Goal: Task Accomplishment & Management: Use online tool/utility

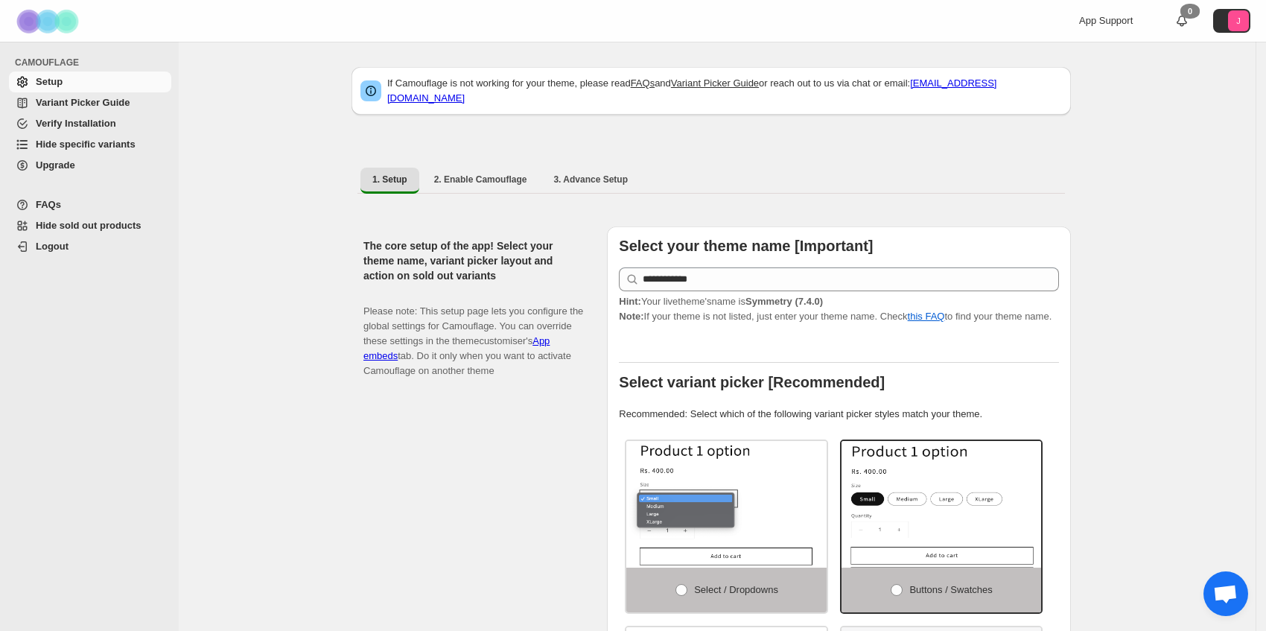
click at [108, 141] on span "Hide specific variants" at bounding box center [86, 144] width 100 height 11
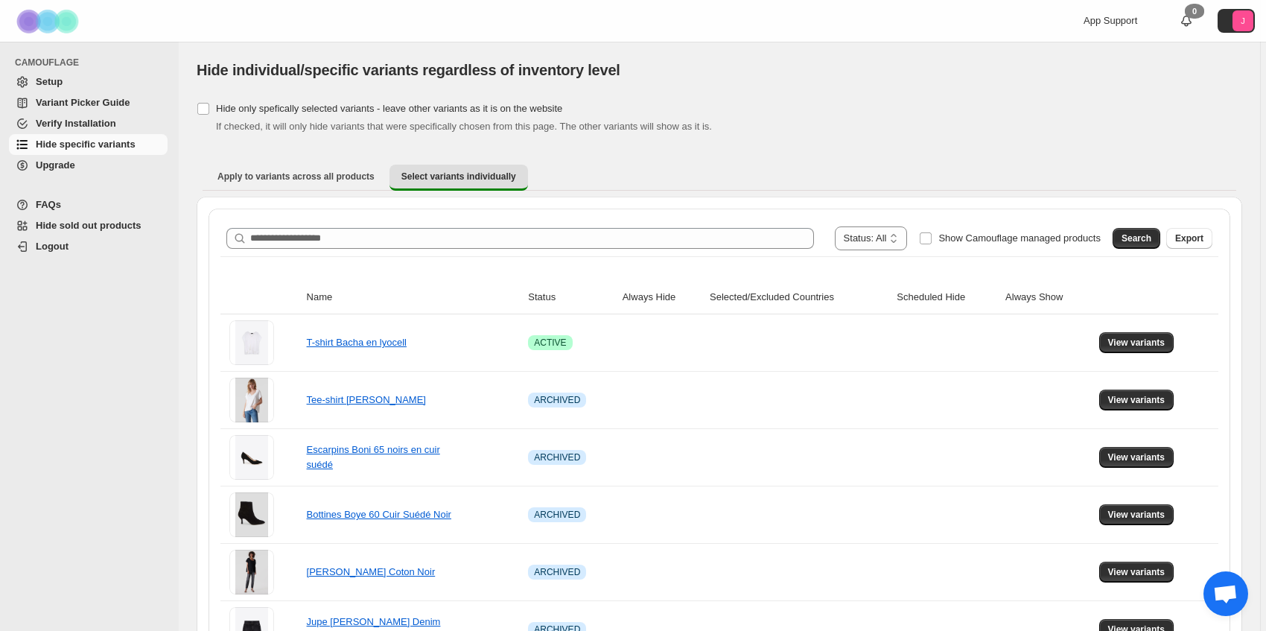
click at [106, 80] on span "Setup" at bounding box center [100, 81] width 129 height 15
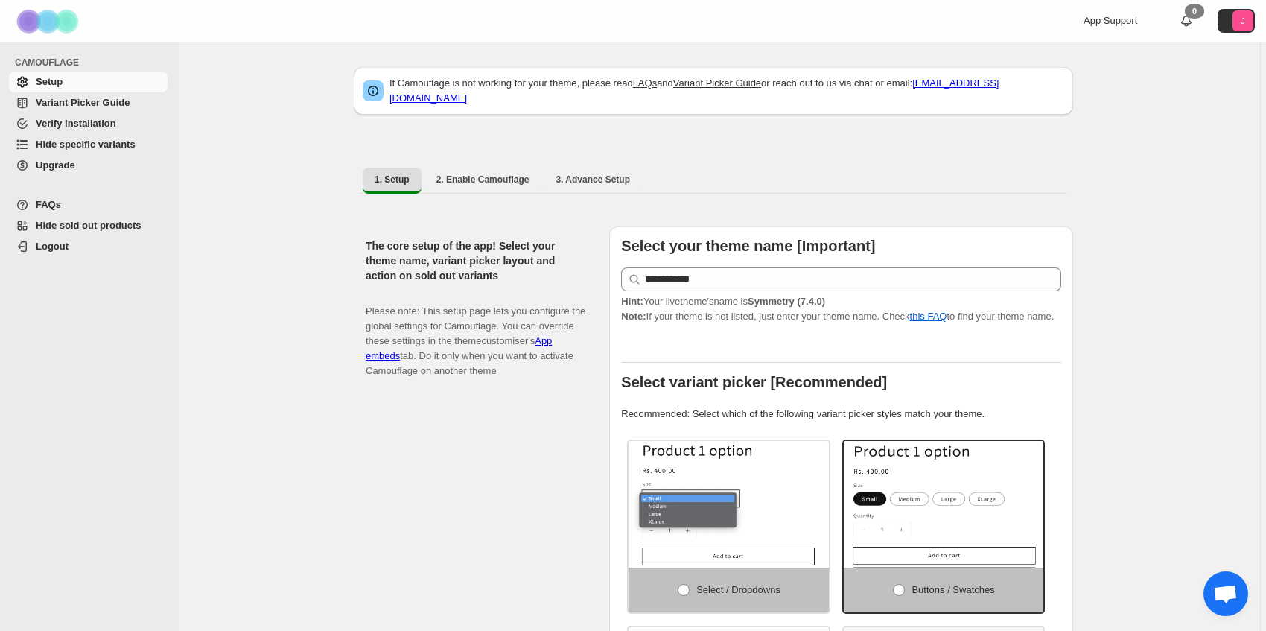
click at [108, 143] on span "Hide specific variants" at bounding box center [86, 144] width 100 height 11
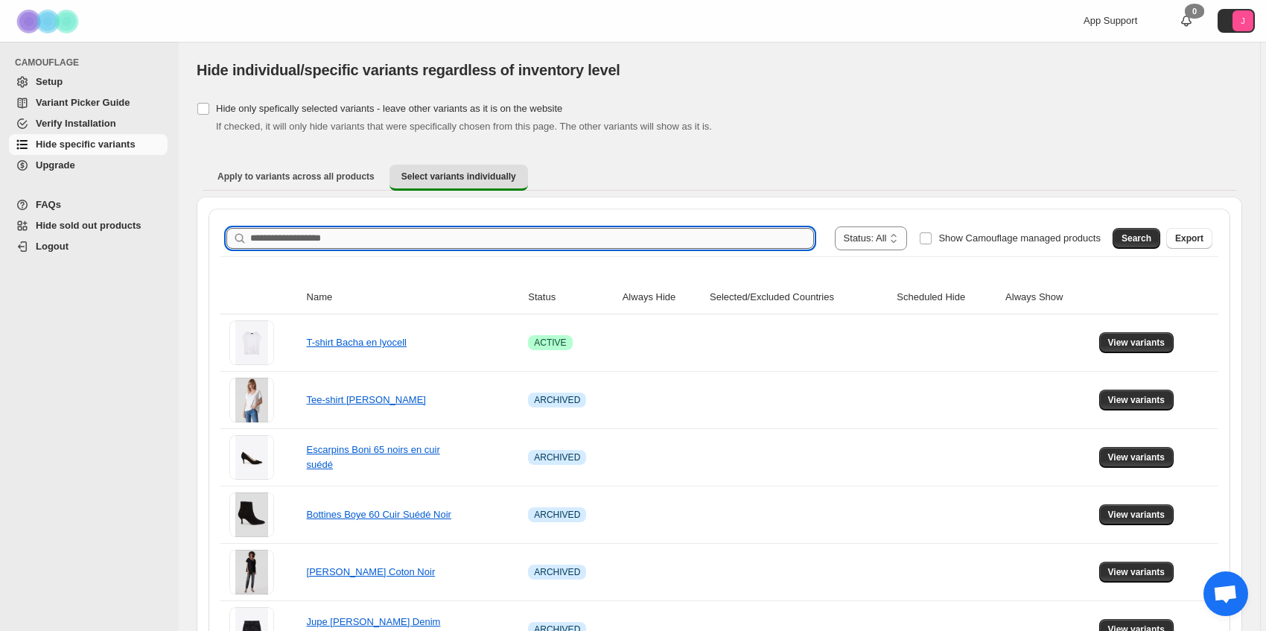
click at [312, 235] on input "Search product name" at bounding box center [532, 238] width 564 height 21
type input "*******"
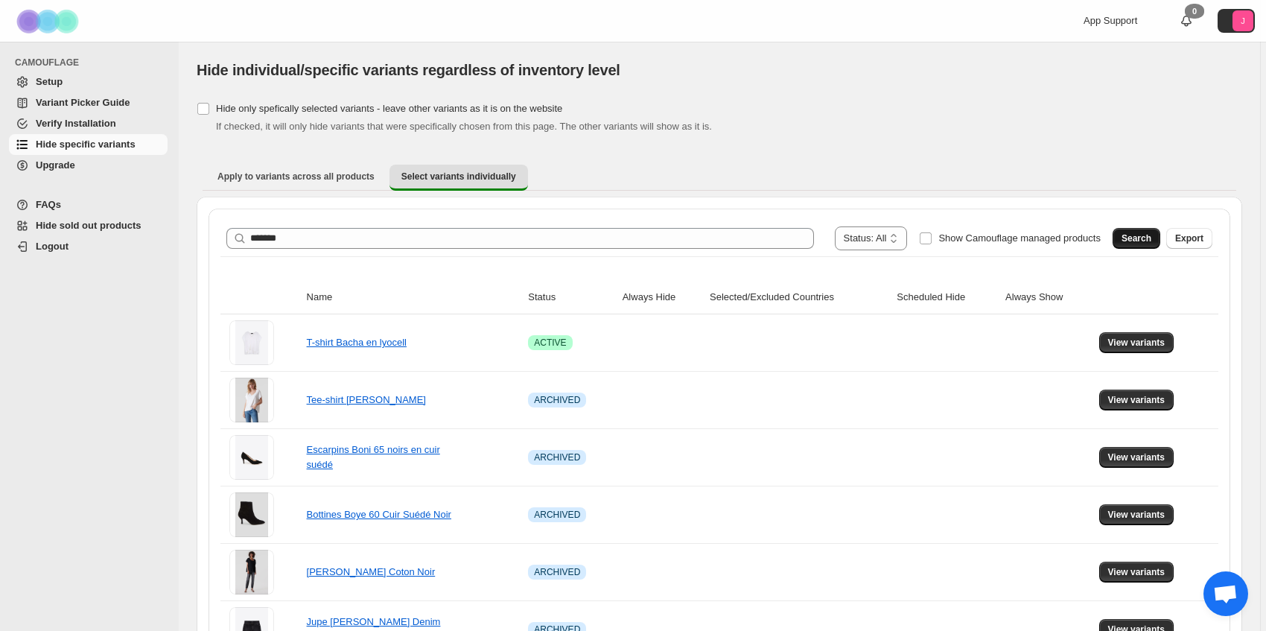
click at [1131, 241] on span "Search" at bounding box center [1136, 238] width 30 height 12
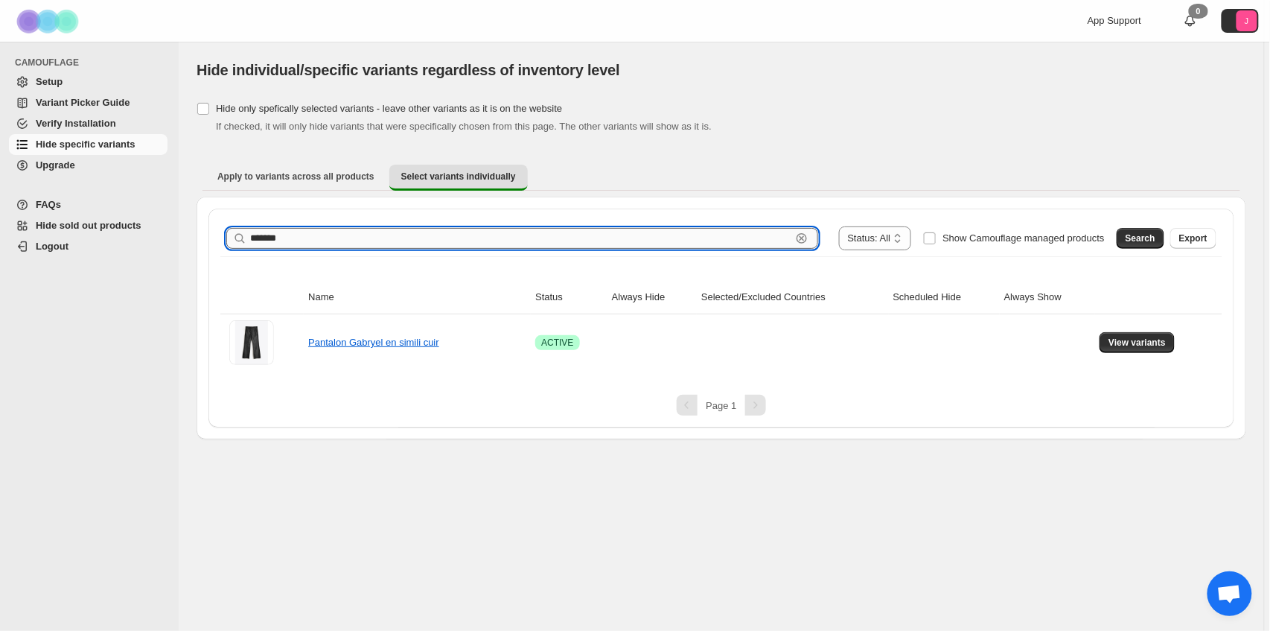
click at [526, 235] on input "*******" at bounding box center [520, 238] width 541 height 21
click at [1137, 343] on span "View variants" at bounding box center [1137, 343] width 57 height 12
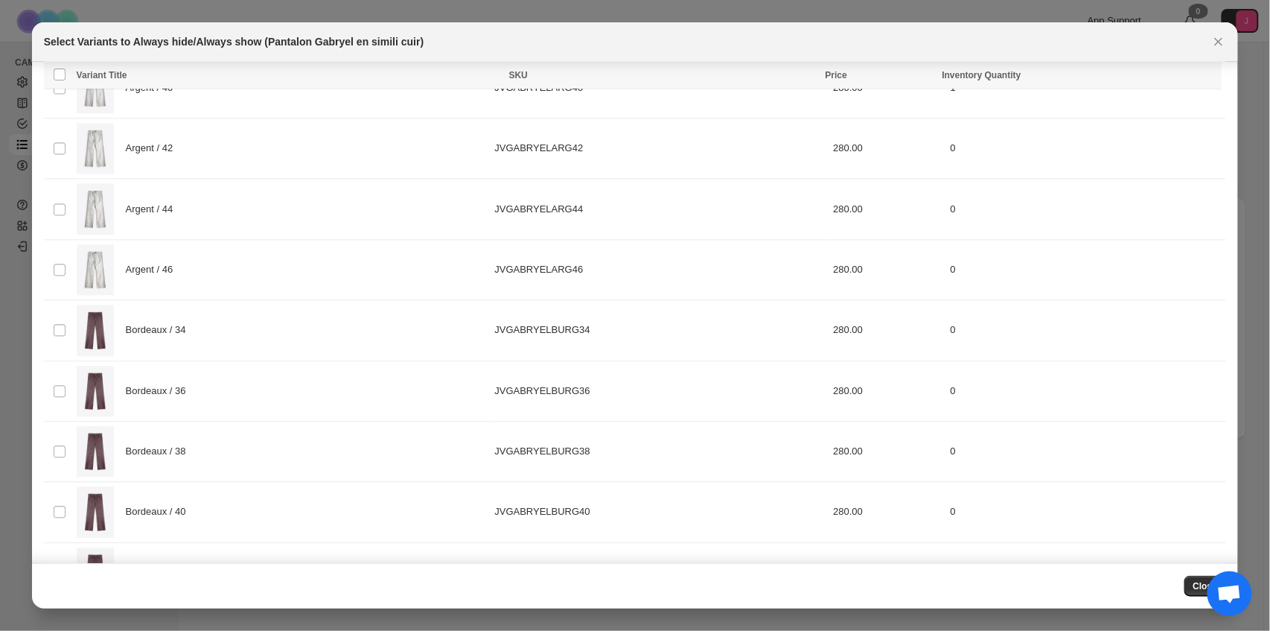
scroll to position [1151, 0]
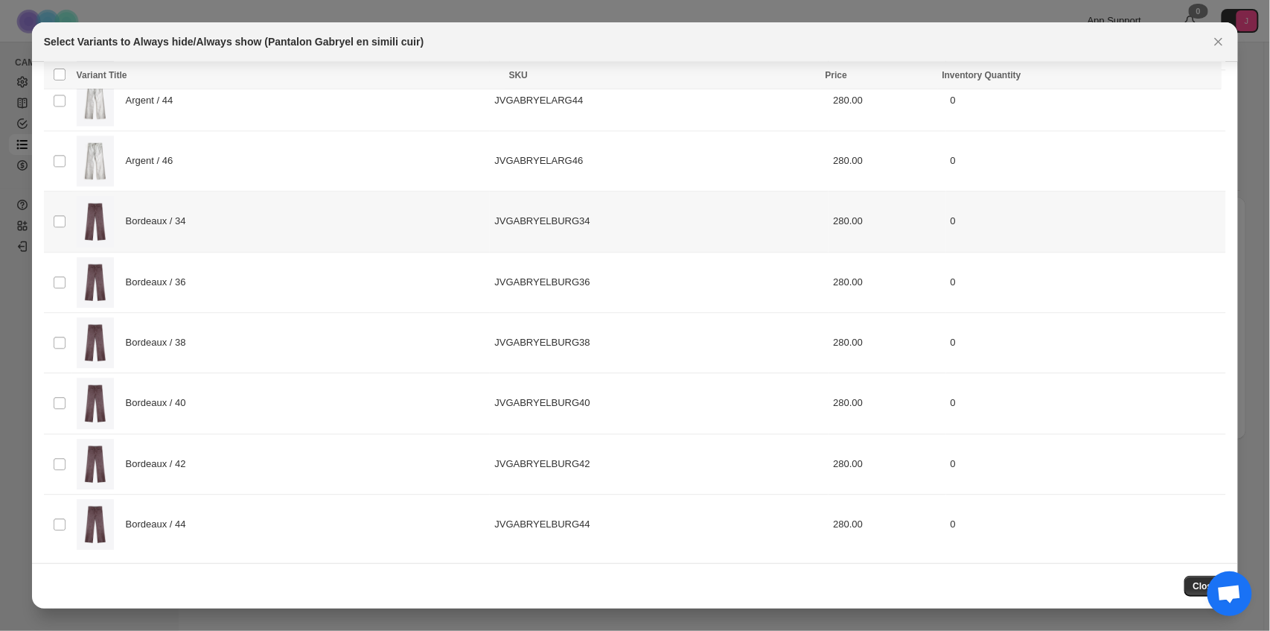
click at [460, 220] on div "Bordeaux / 34" at bounding box center [282, 221] width 410 height 51
click at [445, 284] on div "Bordeaux / 36" at bounding box center [282, 282] width 410 height 51
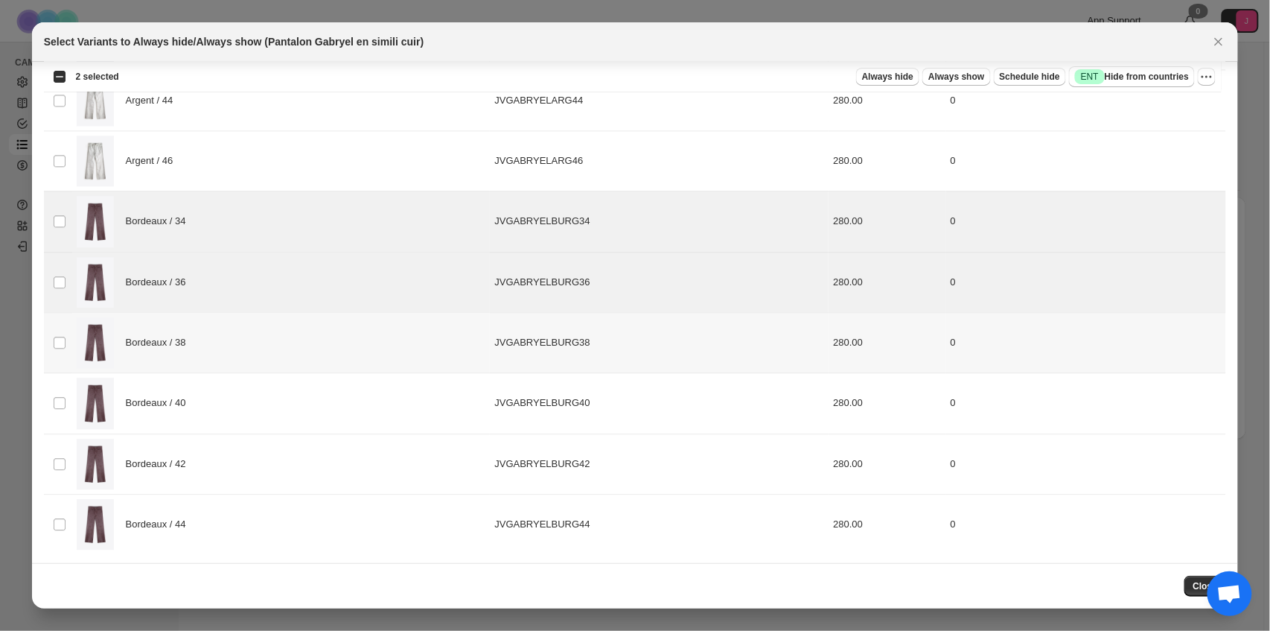
click at [418, 346] on div "Bordeaux / 38" at bounding box center [282, 342] width 410 height 51
click at [411, 392] on div "Bordeaux / 40" at bounding box center [282, 403] width 410 height 51
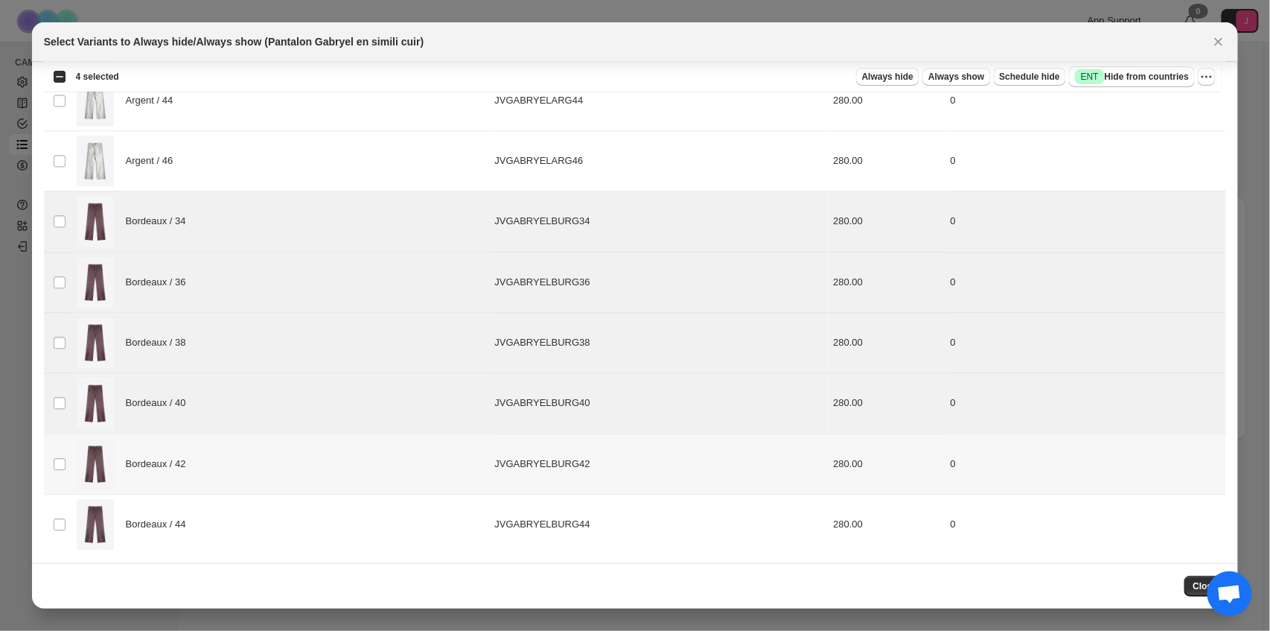
click at [417, 471] on div "Bordeaux / 42" at bounding box center [282, 464] width 410 height 51
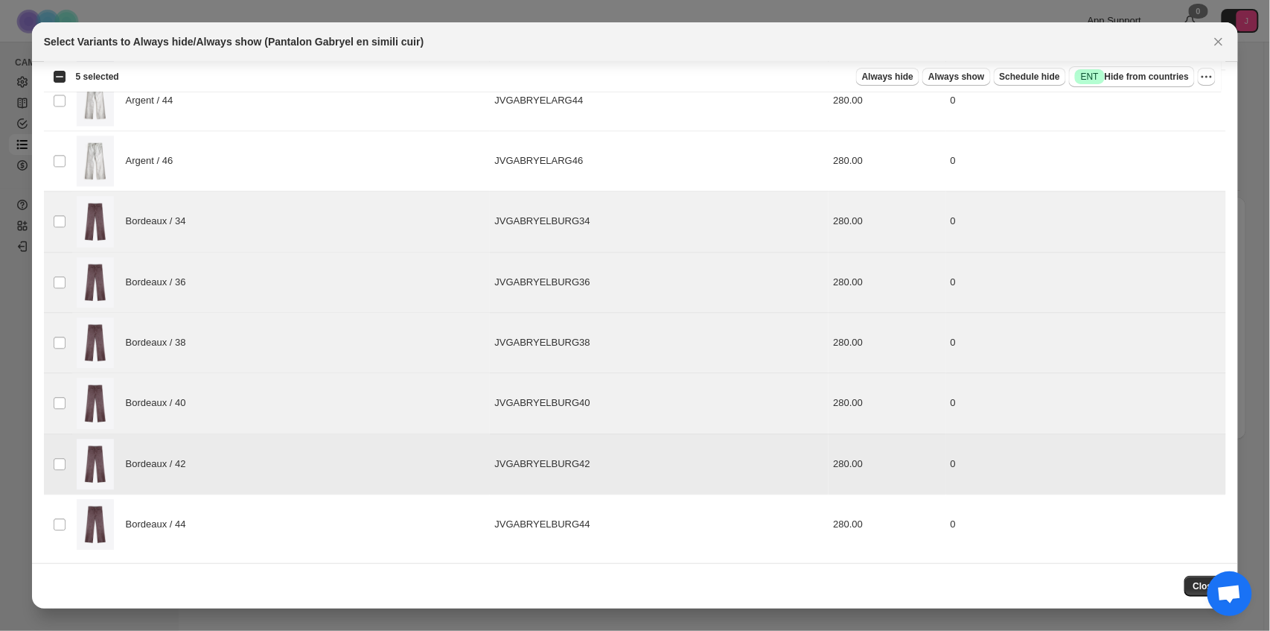
click at [416, 536] on div "Bordeaux / 44" at bounding box center [282, 524] width 410 height 51
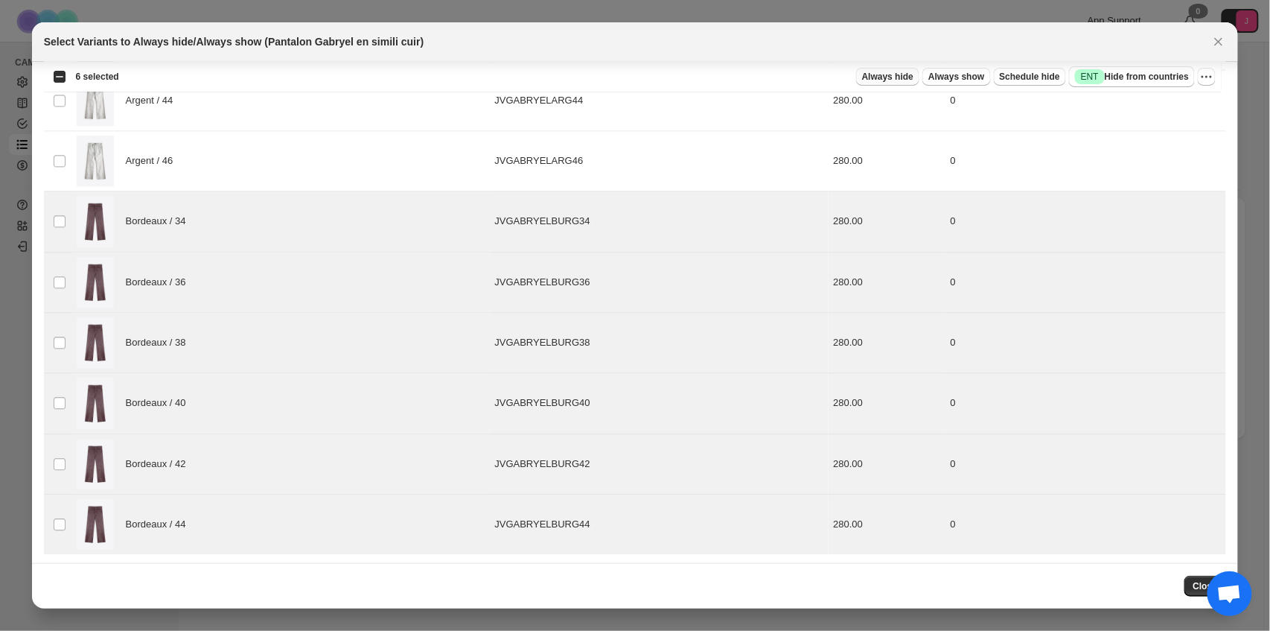
click at [906, 77] on span "Always hide" at bounding box center [887, 77] width 51 height 12
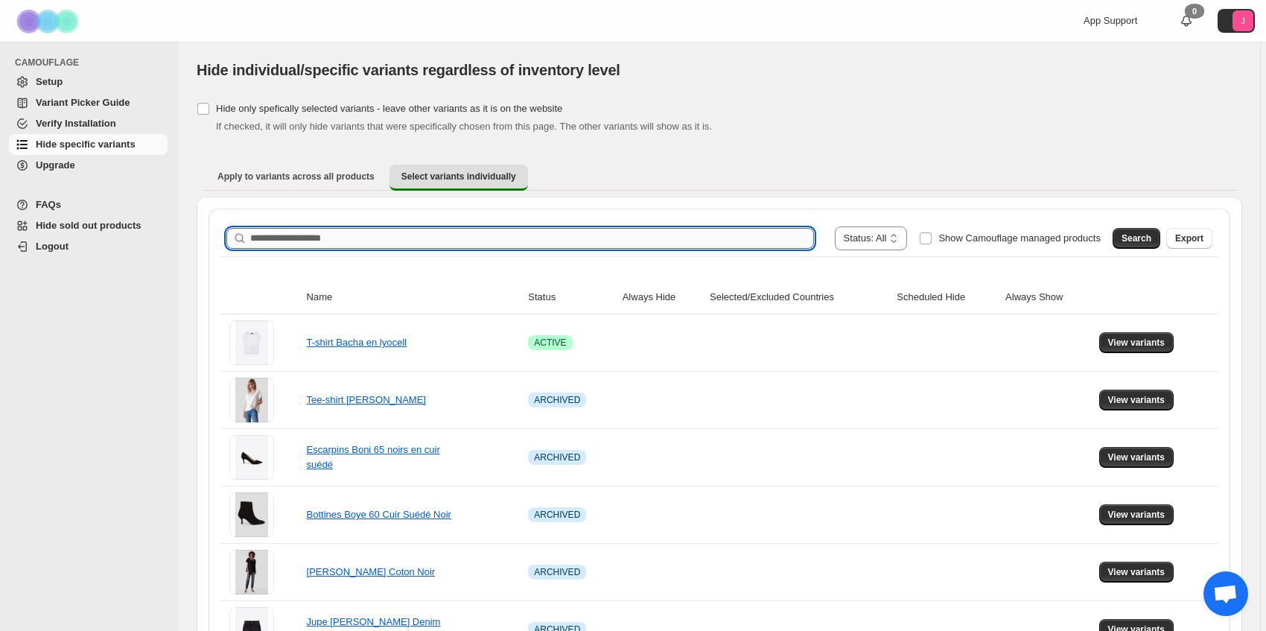
click at [622, 238] on input "Search product name" at bounding box center [532, 238] width 564 height 21
type input "*******"
click at [1150, 237] on span "Search" at bounding box center [1136, 238] width 30 height 12
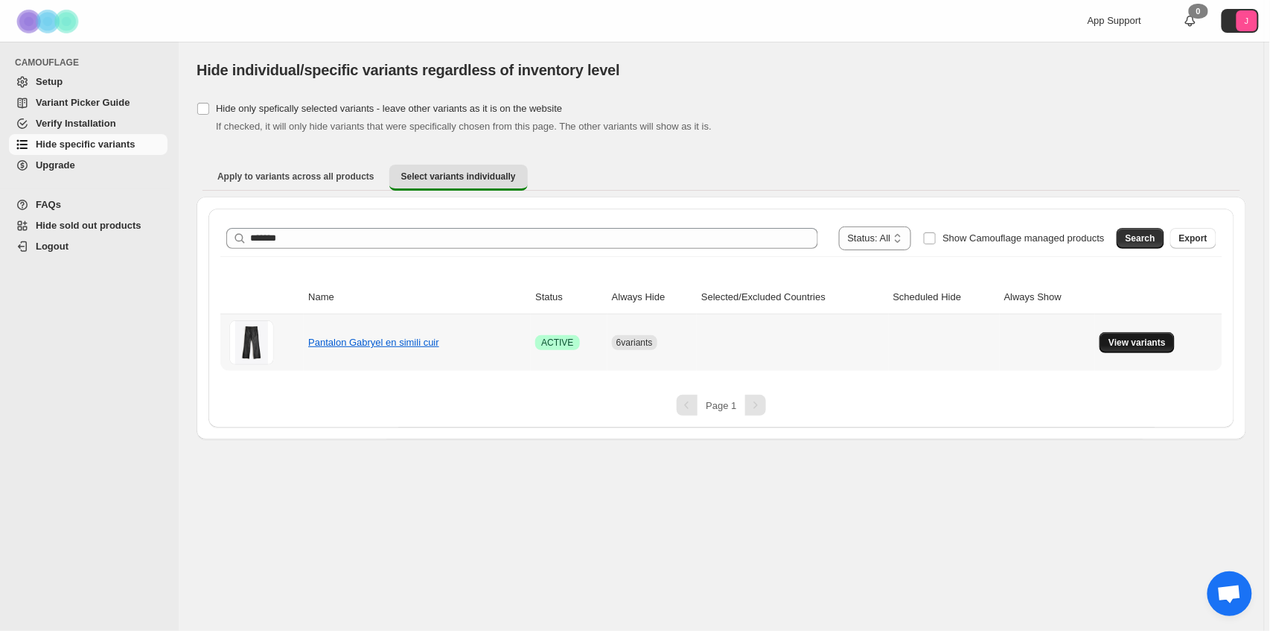
click at [1156, 340] on span "View variants" at bounding box center [1137, 343] width 57 height 12
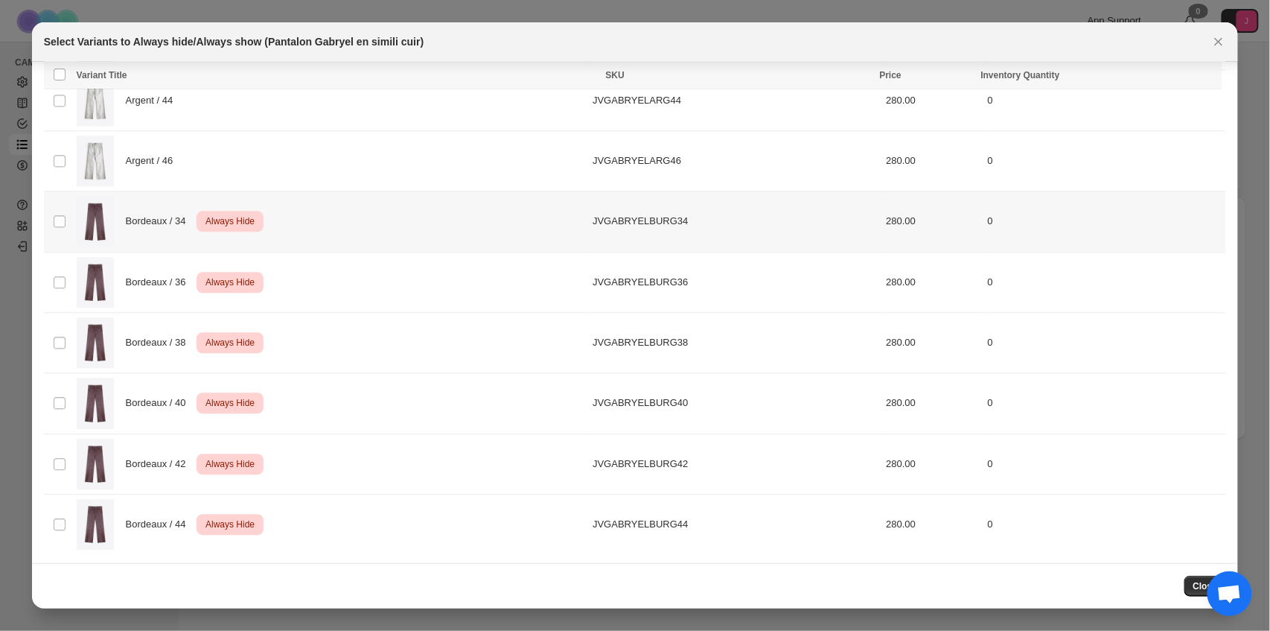
click at [131, 206] on div "Bordeaux / 34 Critical Always Hide" at bounding box center [331, 221] width 508 height 51
click at [176, 282] on span "Bordeaux / 36" at bounding box center [160, 282] width 69 height 15
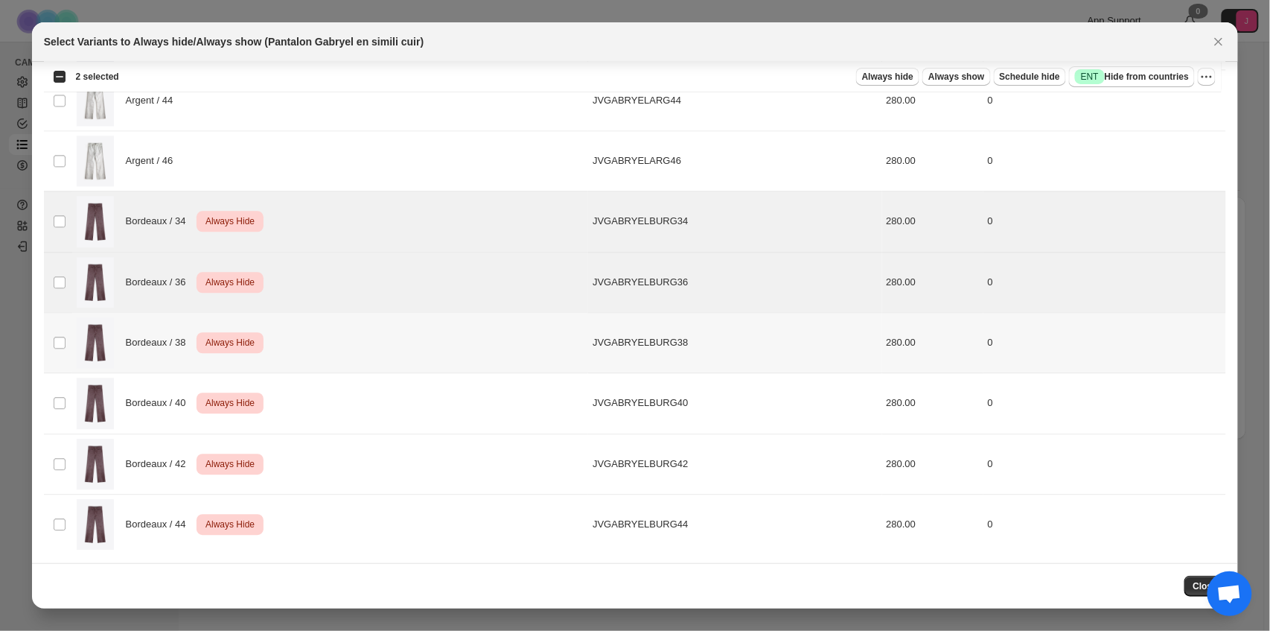
click at [174, 322] on div "Bordeaux / 38 Critical Always Hide" at bounding box center [331, 342] width 508 height 51
click at [168, 408] on span "Bordeaux / 40" at bounding box center [160, 402] width 69 height 15
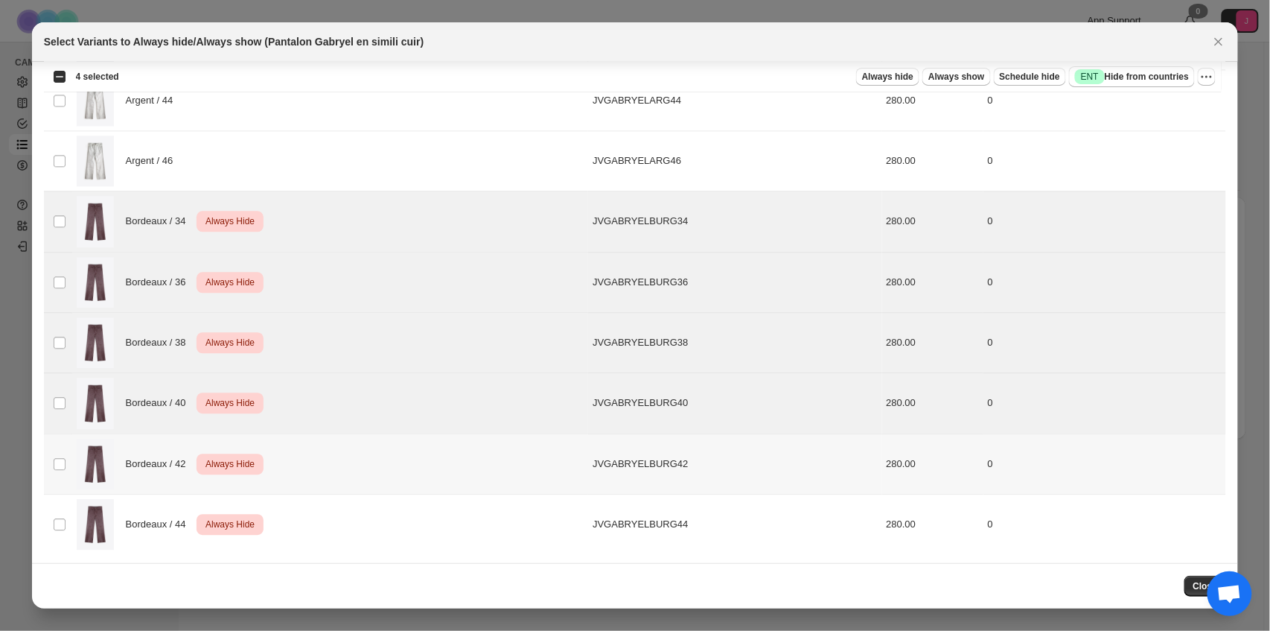
click at [183, 465] on span "Bordeaux / 42" at bounding box center [160, 463] width 69 height 15
click at [190, 521] on span "Bordeaux / 44" at bounding box center [160, 524] width 69 height 15
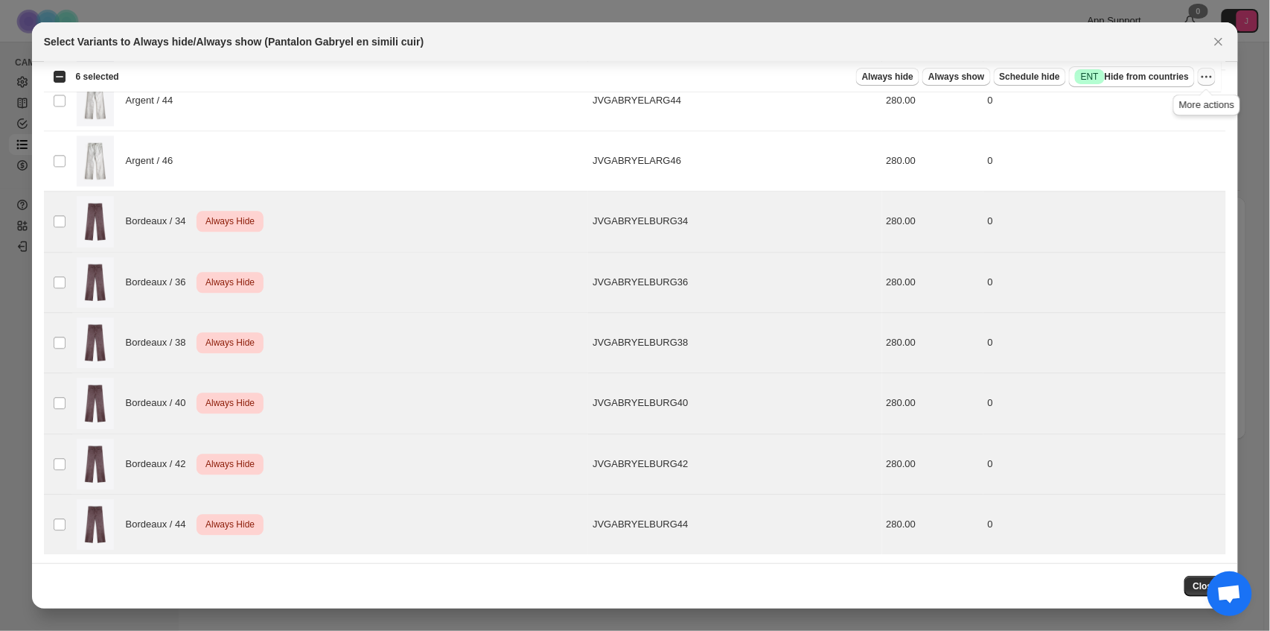
click at [1206, 72] on icon "More actions" at bounding box center [1207, 76] width 15 height 15
click at [1206, 74] on icon "More actions" at bounding box center [1207, 76] width 15 height 15
click at [1207, 74] on icon "More actions" at bounding box center [1207, 76] width 15 height 15
click at [1163, 104] on span "Undo always hide" at bounding box center [1136, 105] width 77 height 11
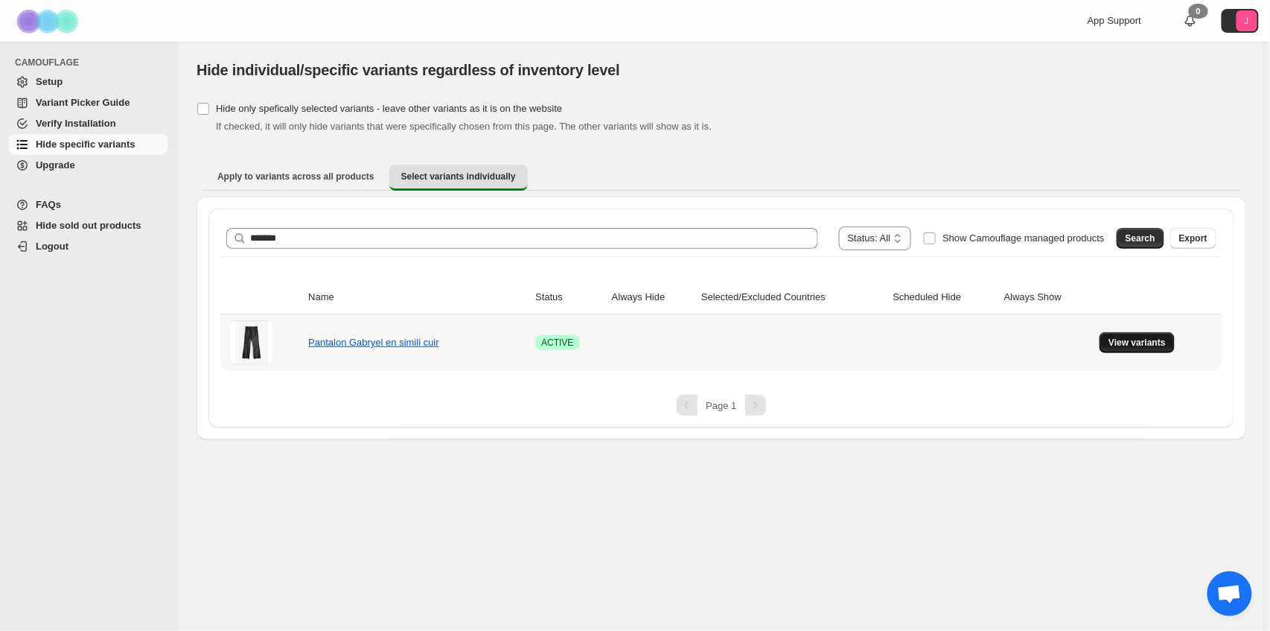
click at [1126, 343] on span "View variants" at bounding box center [1137, 343] width 57 height 12
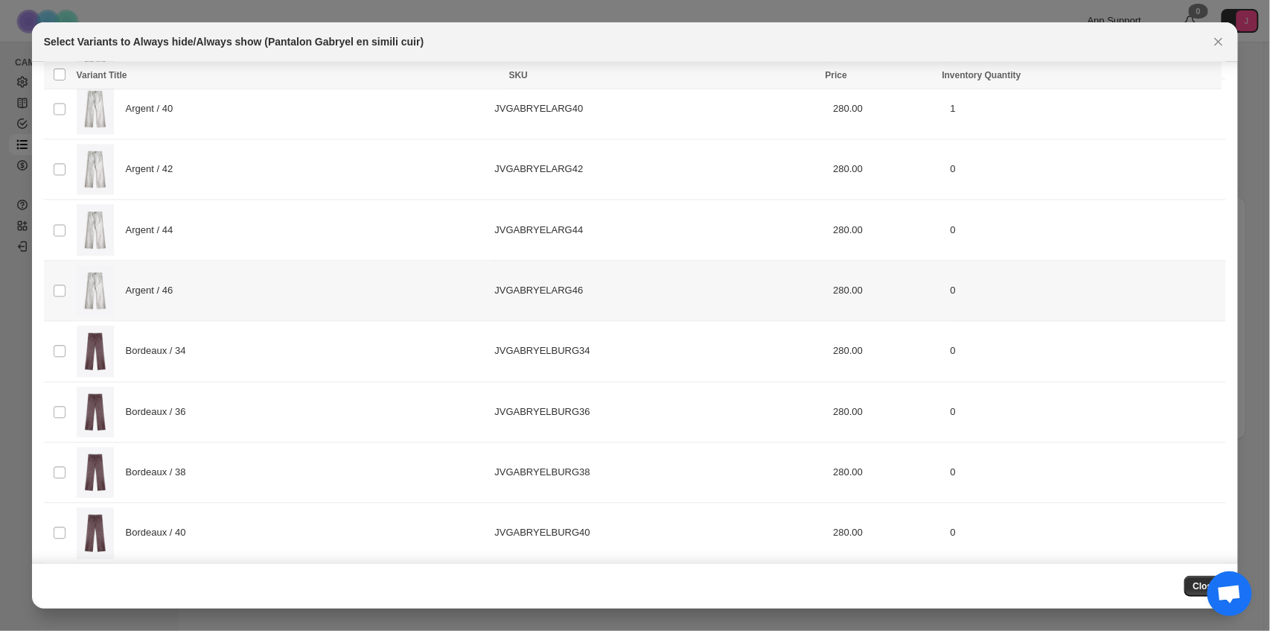
scroll to position [1142, 0]
click at [206, 236] on div "Bordeaux / 34" at bounding box center [282, 231] width 410 height 51
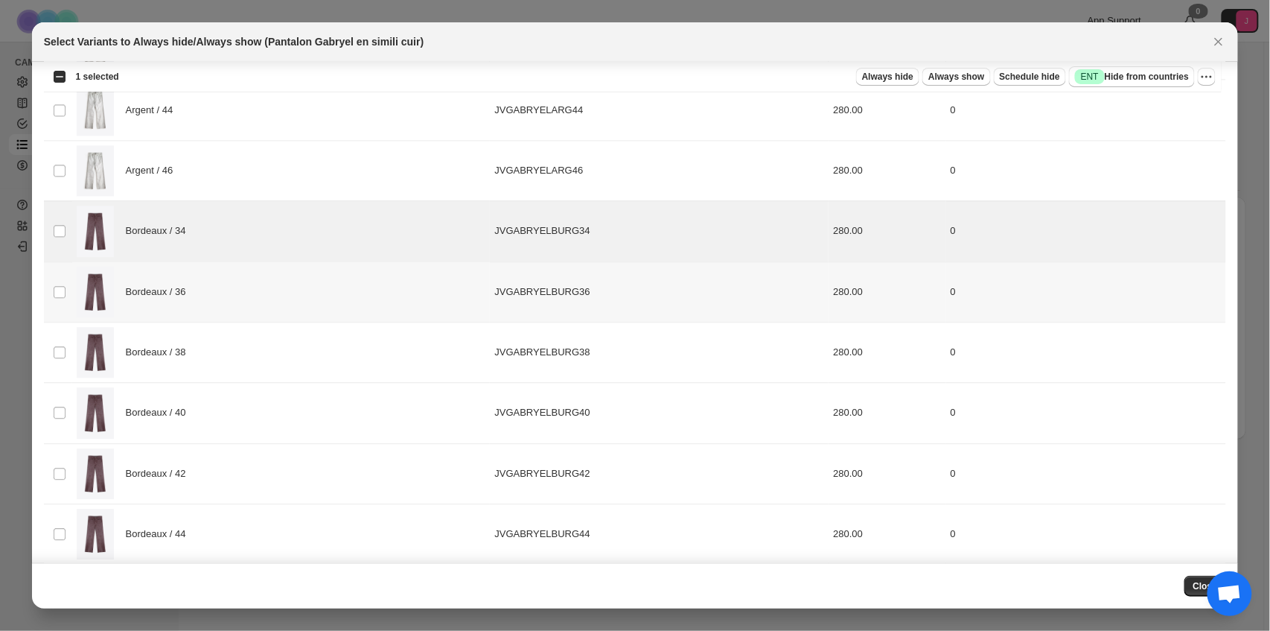
click at [214, 289] on div "Bordeaux / 36" at bounding box center [282, 292] width 410 height 51
click at [223, 354] on div "Bordeaux / 38" at bounding box center [282, 352] width 410 height 51
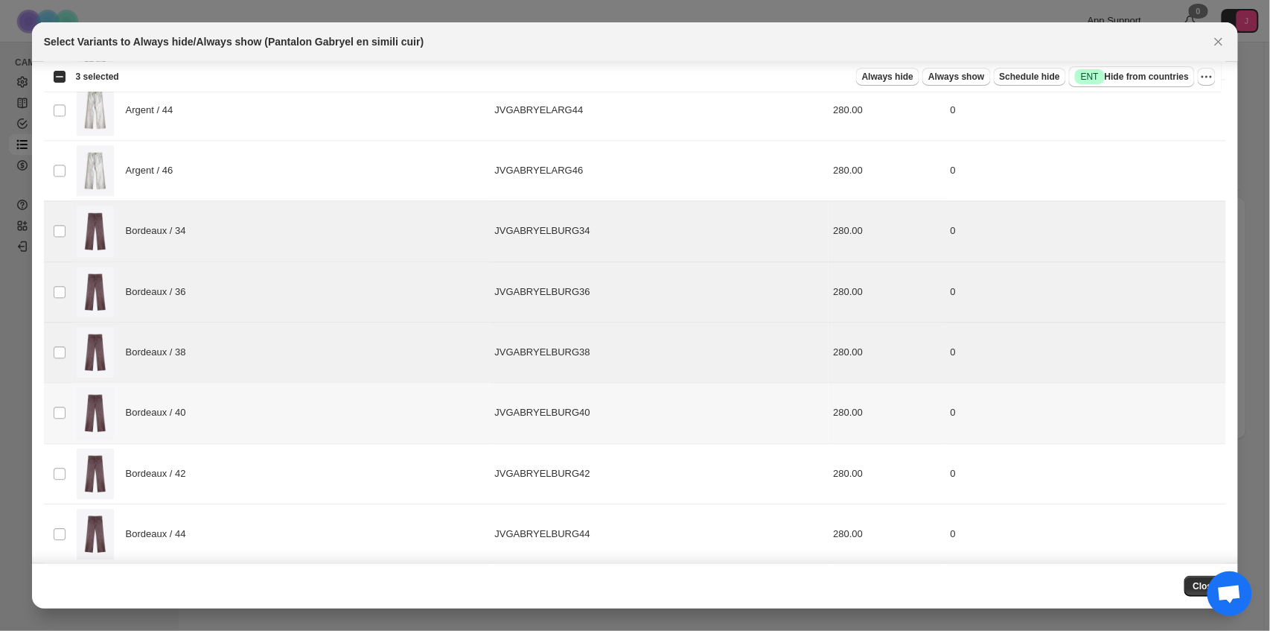
click at [226, 427] on div "Bordeaux / 40" at bounding box center [282, 412] width 410 height 51
click at [229, 471] on div "Bordeaux / 42" at bounding box center [282, 473] width 410 height 51
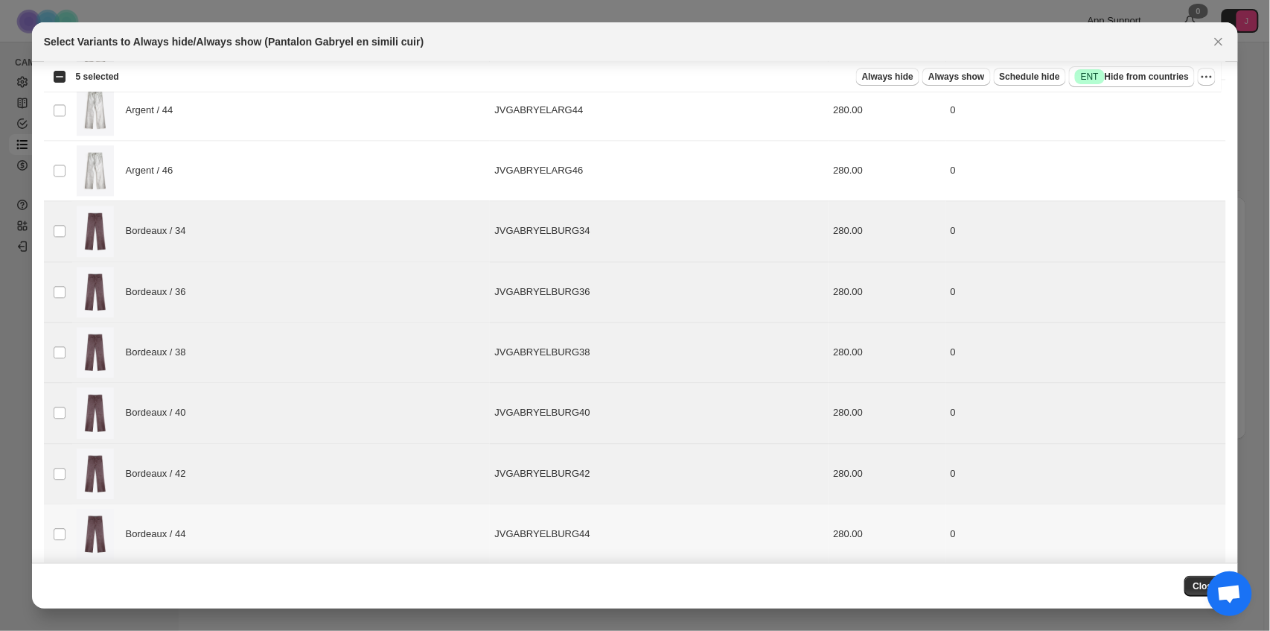
click at [246, 532] on div "Bordeaux / 44" at bounding box center [282, 534] width 410 height 51
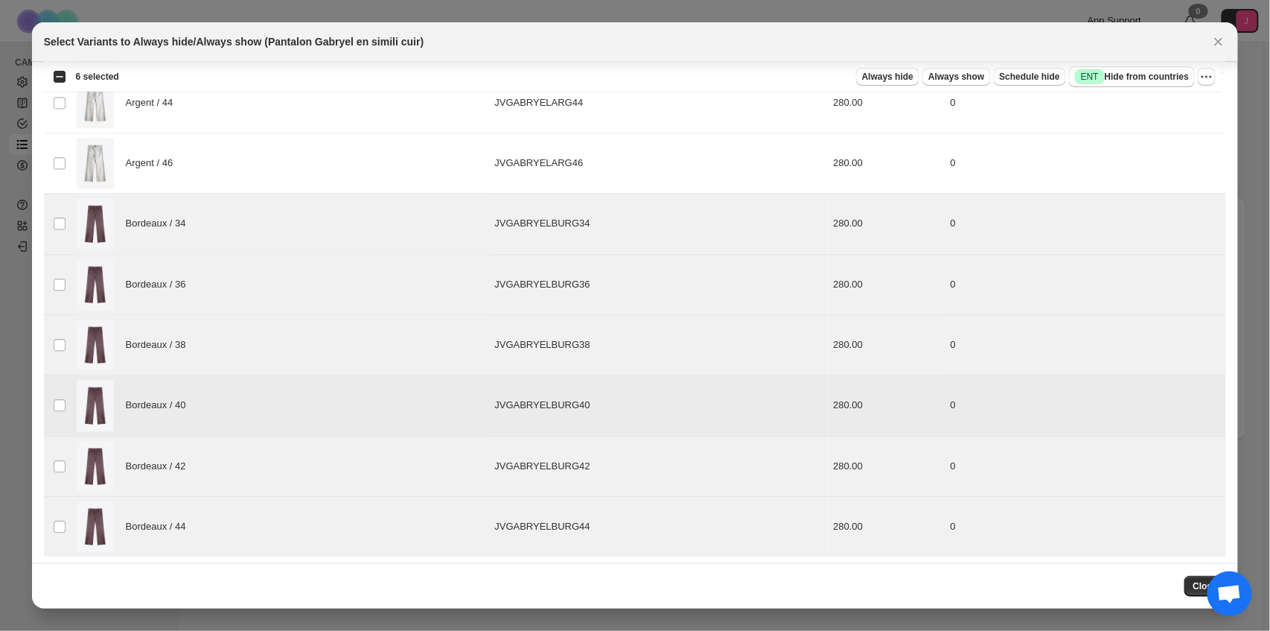
scroll to position [1151, 0]
click at [900, 74] on span "Always hide" at bounding box center [887, 77] width 51 height 12
